Goal: Use online tool/utility: Utilize a website feature to perform a specific function

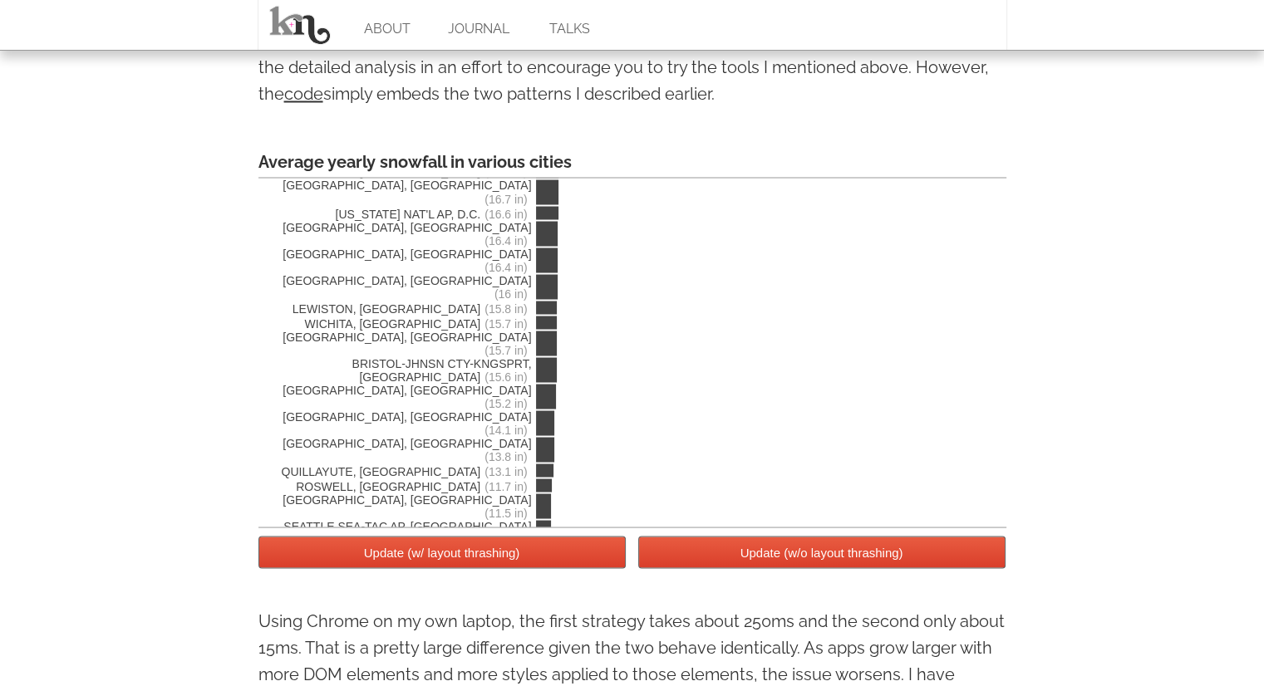
scroll to position [3338, 0]
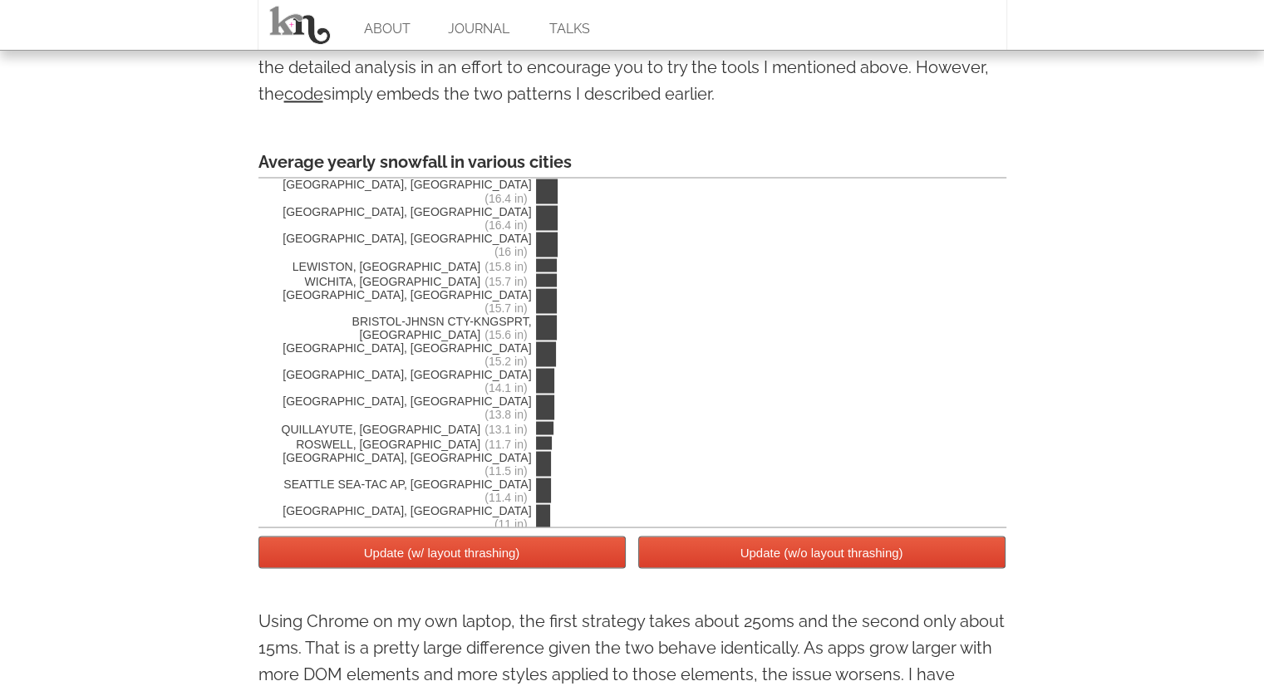
click at [529, 547] on button "Update (w/ layout thrashing)" at bounding box center [441, 552] width 367 height 32
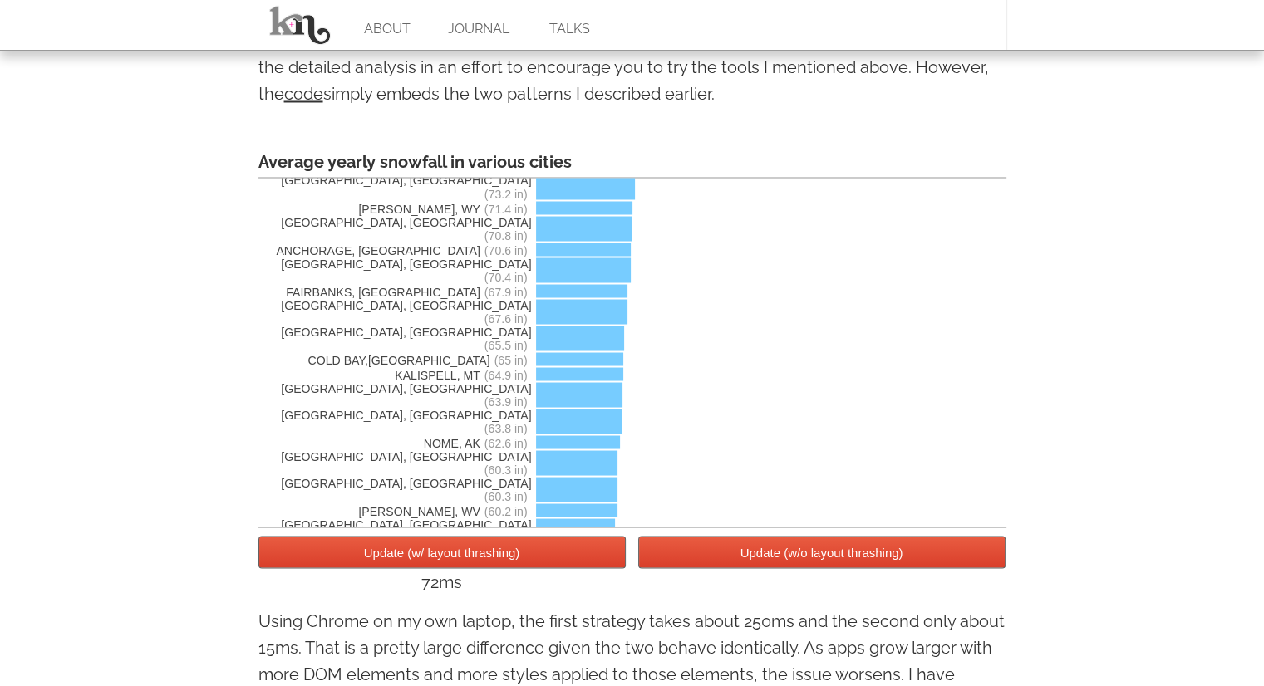
scroll to position [0, 0]
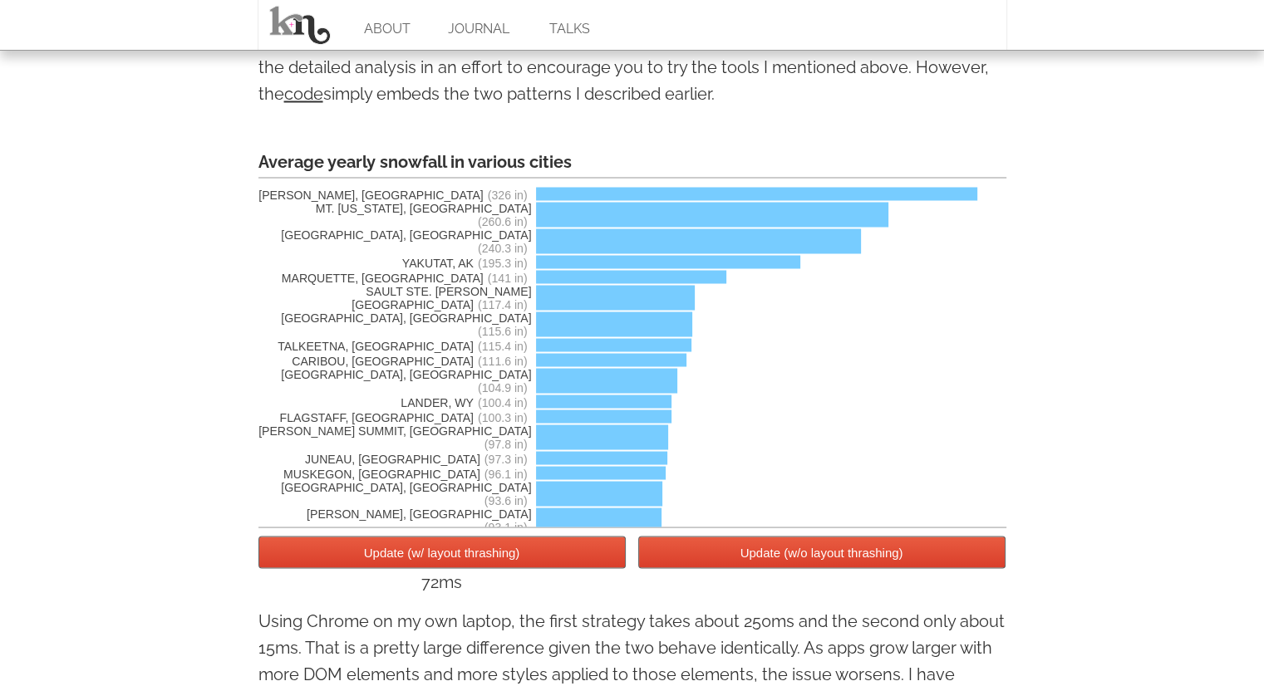
click at [547, 552] on button "Update (w/ layout thrashing)" at bounding box center [441, 552] width 367 height 32
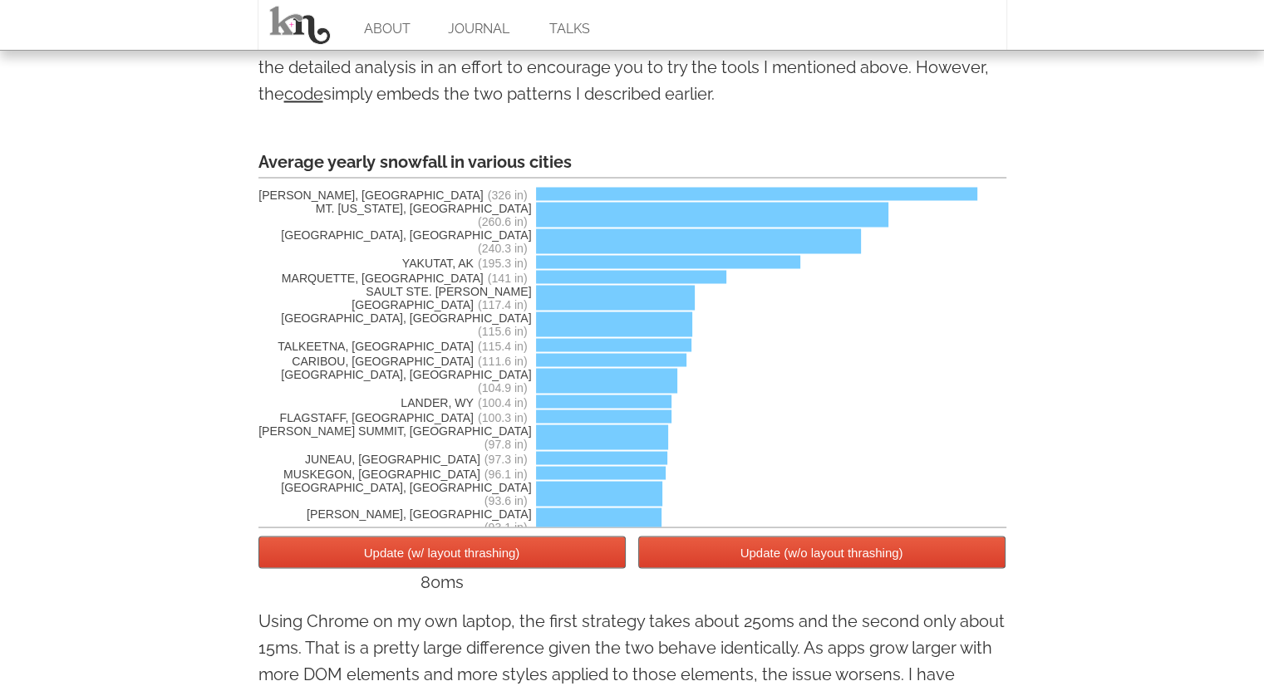
click at [547, 552] on button "Update (w/ layout thrashing)" at bounding box center [441, 552] width 367 height 32
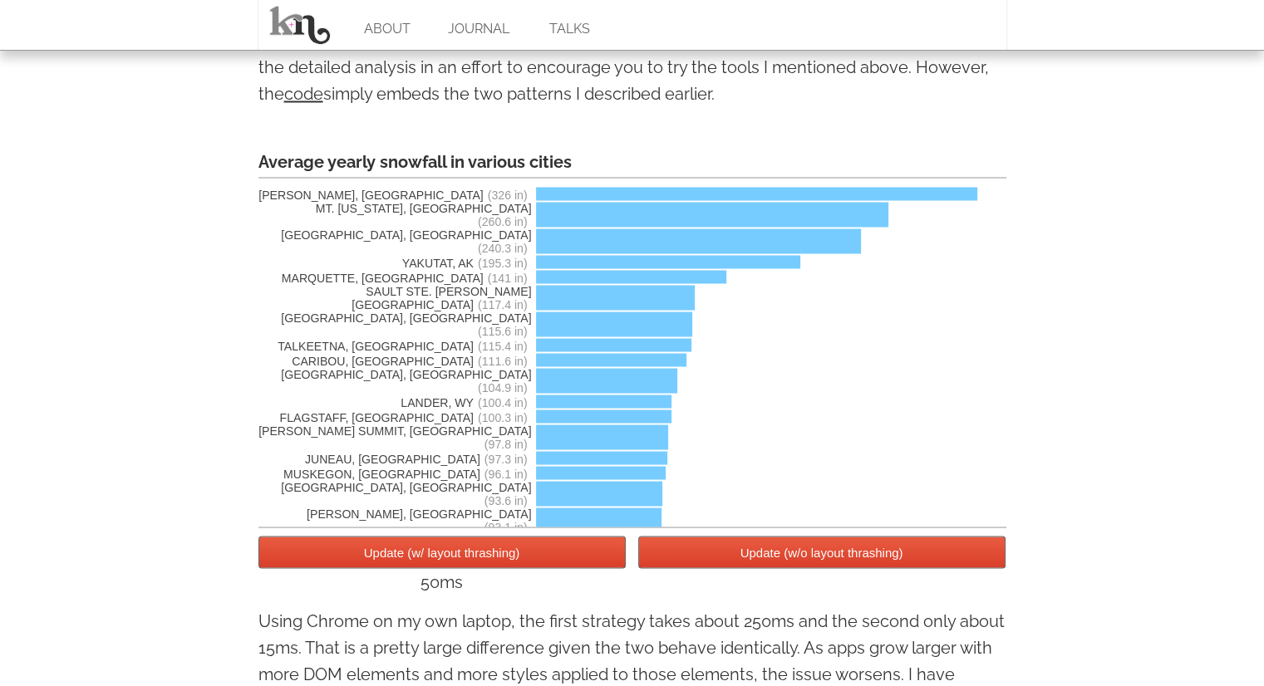
click at [547, 552] on button "Update (w/ layout thrashing)" at bounding box center [441, 552] width 367 height 32
click at [557, 556] on button "Update (w/ layout thrashing)" at bounding box center [441, 552] width 367 height 32
click at [547, 552] on button "Update (w/ layout thrashing)" at bounding box center [441, 552] width 367 height 32
click at [688, 558] on button "Update (w/o layout thrashing)" at bounding box center [821, 552] width 367 height 32
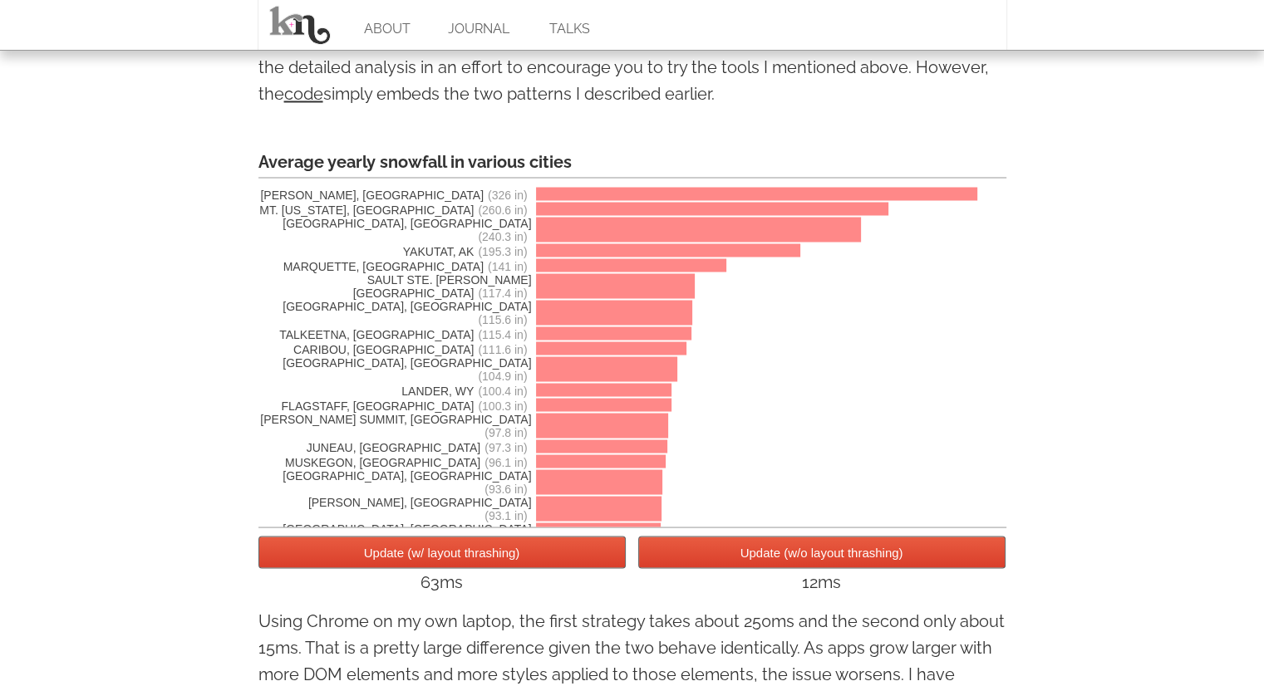
click at [688, 558] on button "Update (w/o layout thrashing)" at bounding box center [821, 552] width 367 height 32
click at [558, 551] on button "Update (w/ layout thrashing)" at bounding box center [441, 552] width 367 height 32
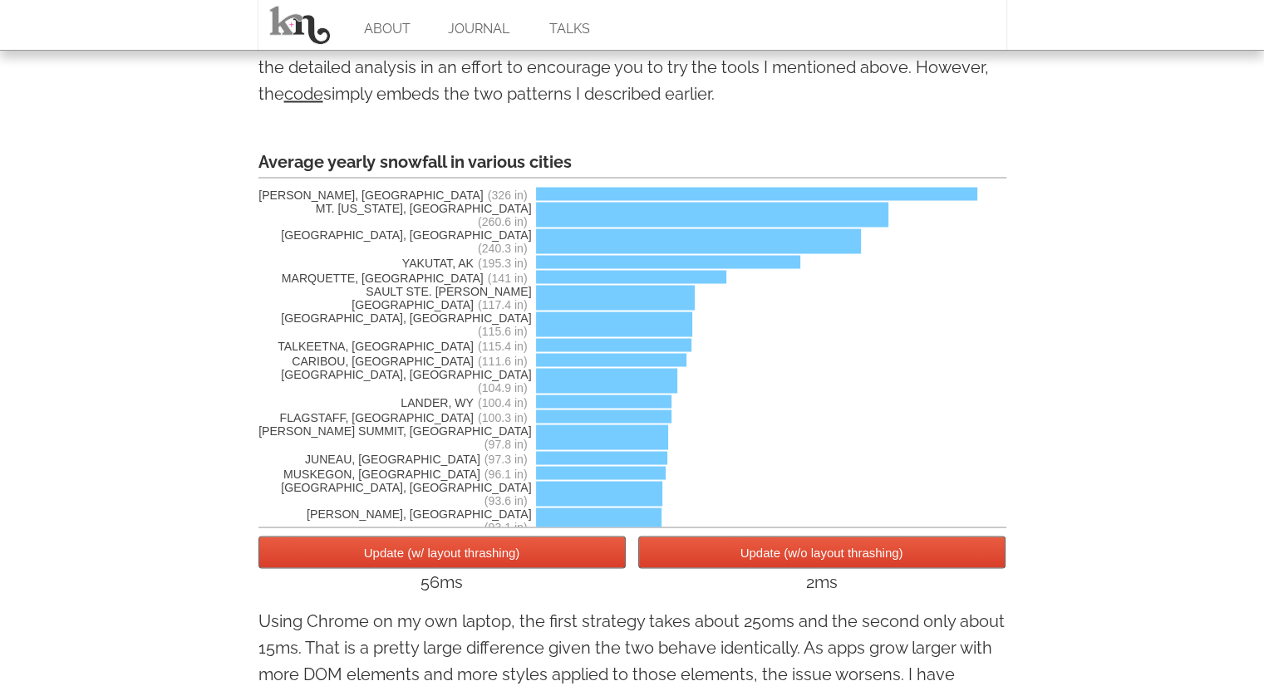
click at [558, 551] on button "Update (w/ layout thrashing)" at bounding box center [441, 552] width 367 height 32
click at [697, 549] on button "Update (w/o layout thrashing)" at bounding box center [821, 552] width 367 height 32
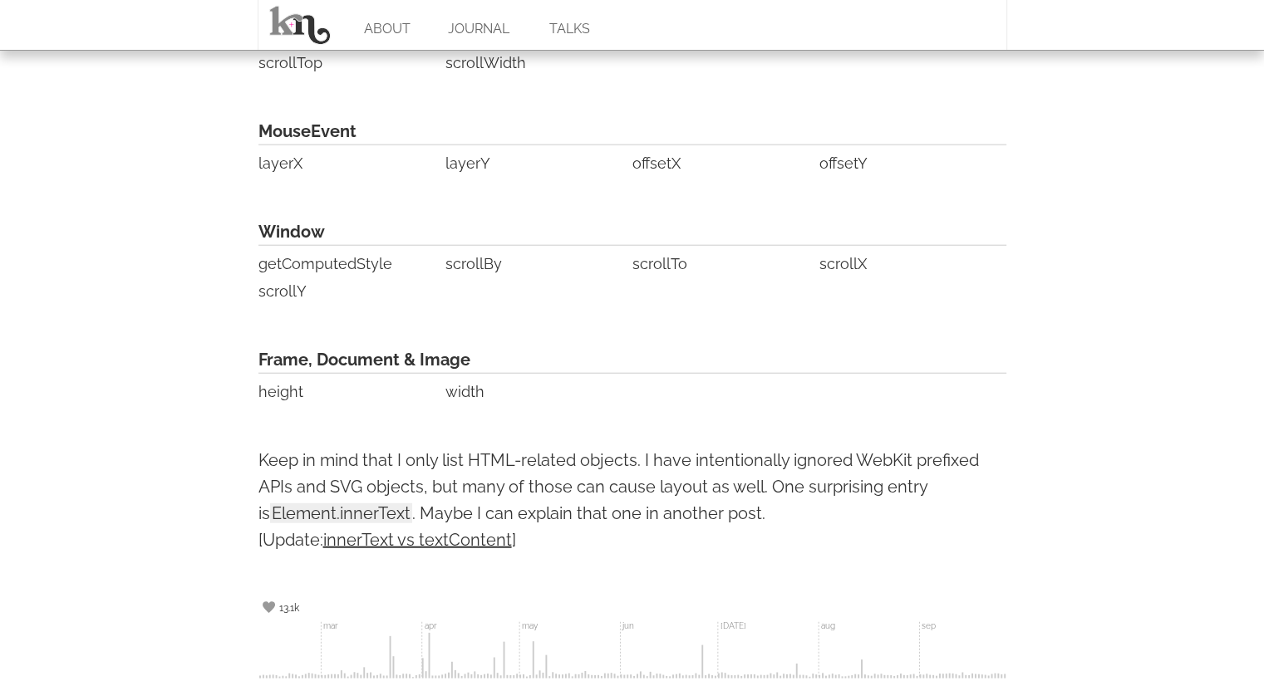
scroll to position [4131, 0]
